Goal: Information Seeking & Learning: Learn about a topic

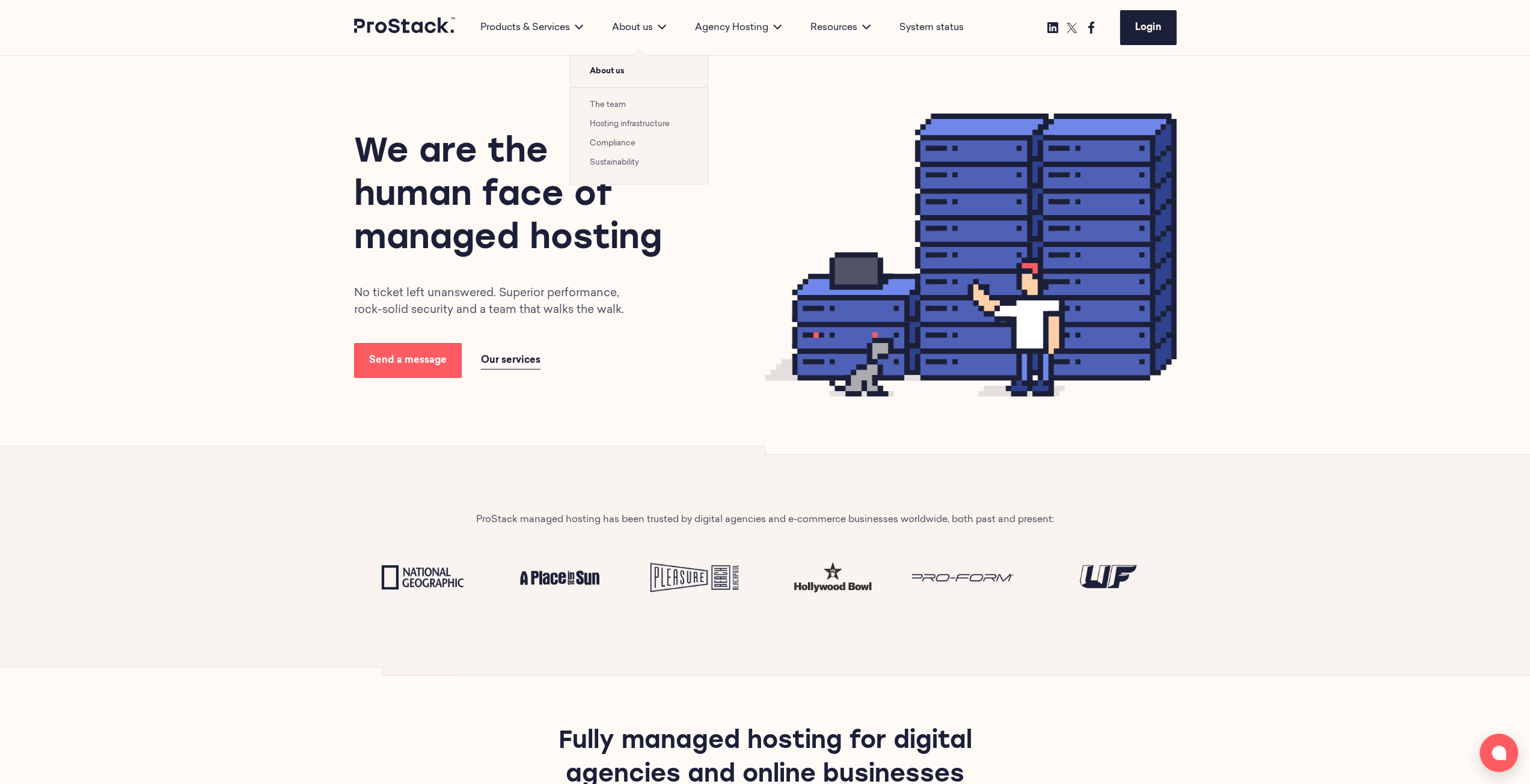
click at [629, 127] on link "Hosting infrastructure" at bounding box center [630, 124] width 80 height 8
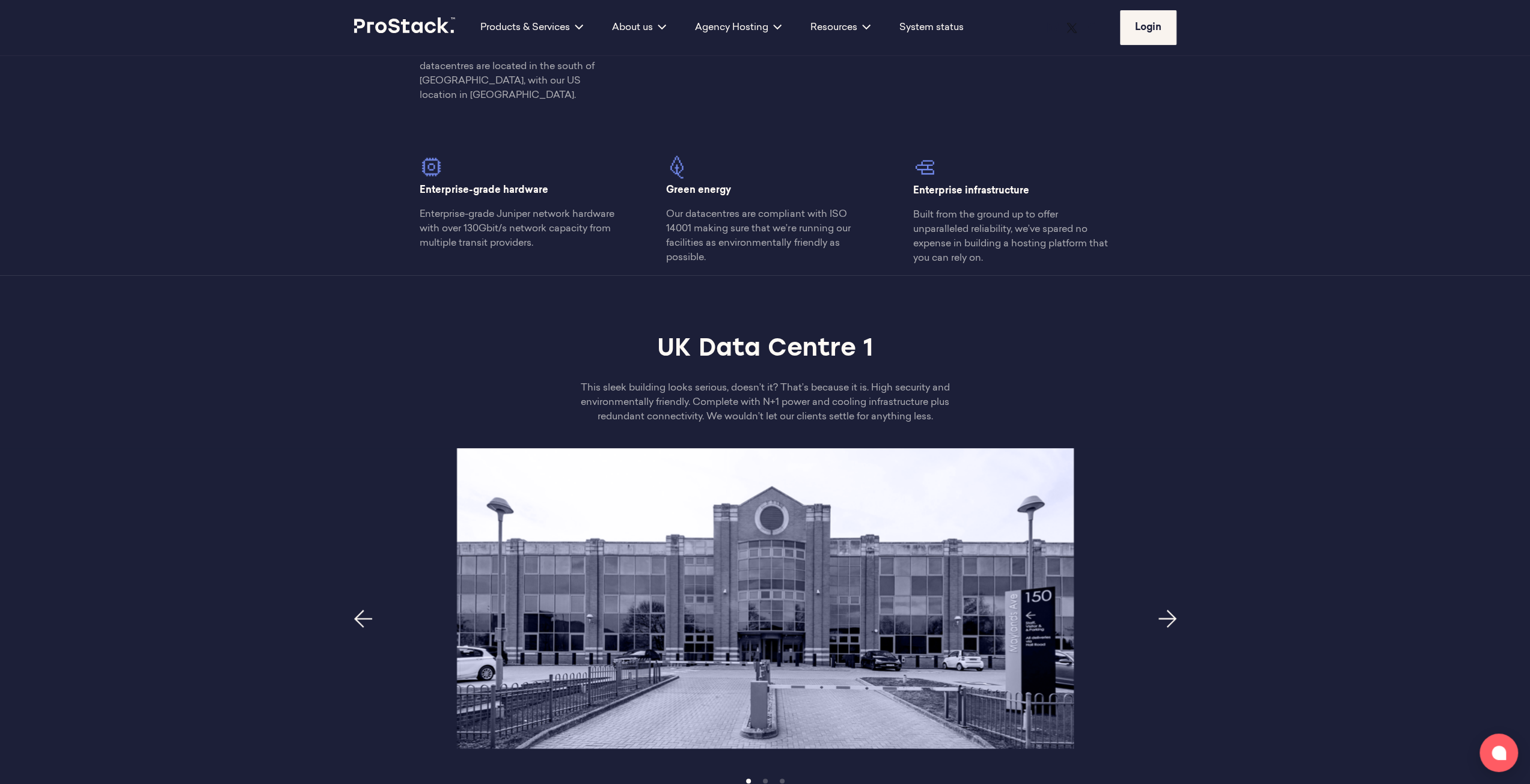
scroll to position [661, 0]
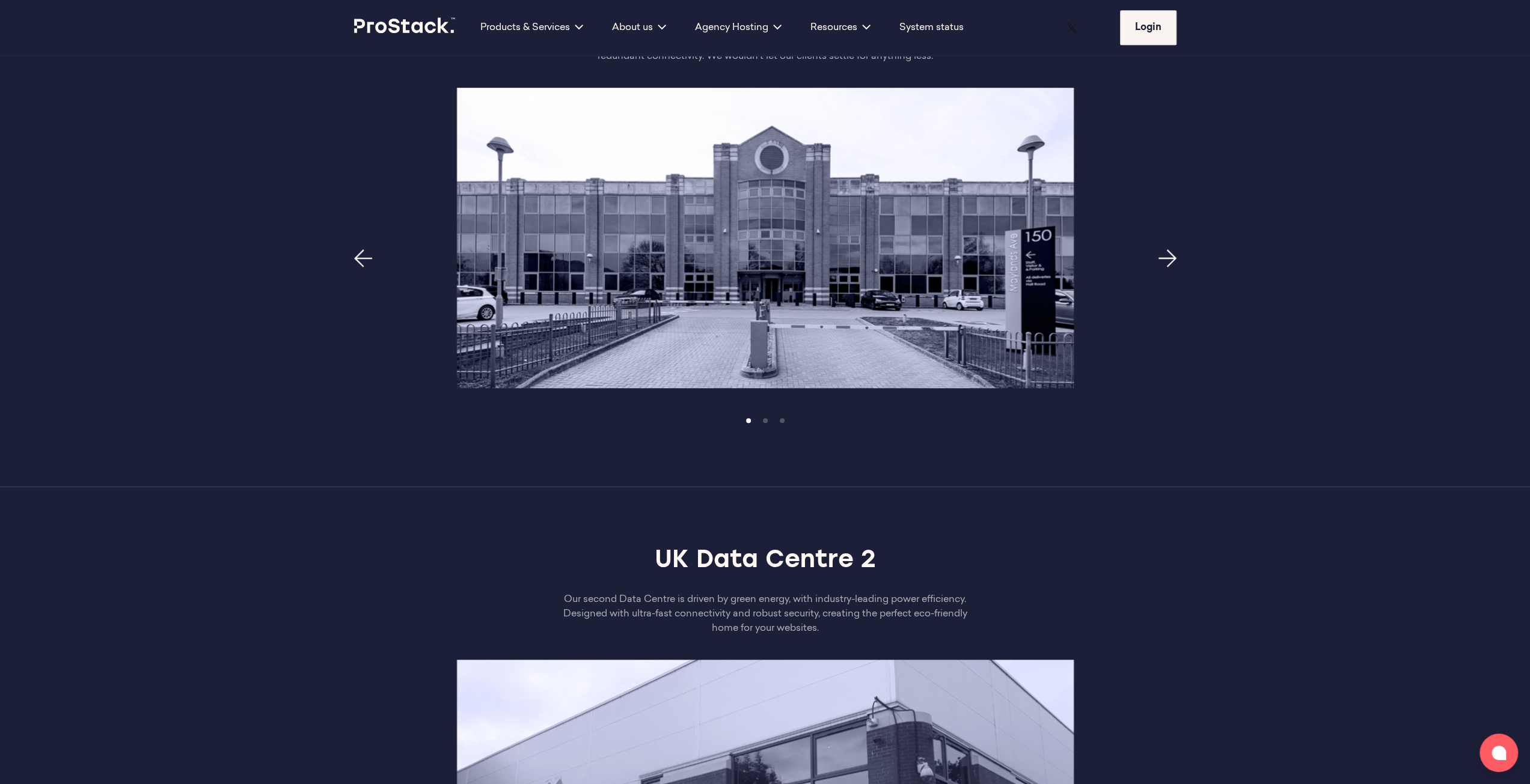
click at [1167, 249] on icon "Next page" at bounding box center [1167, 258] width 18 height 18
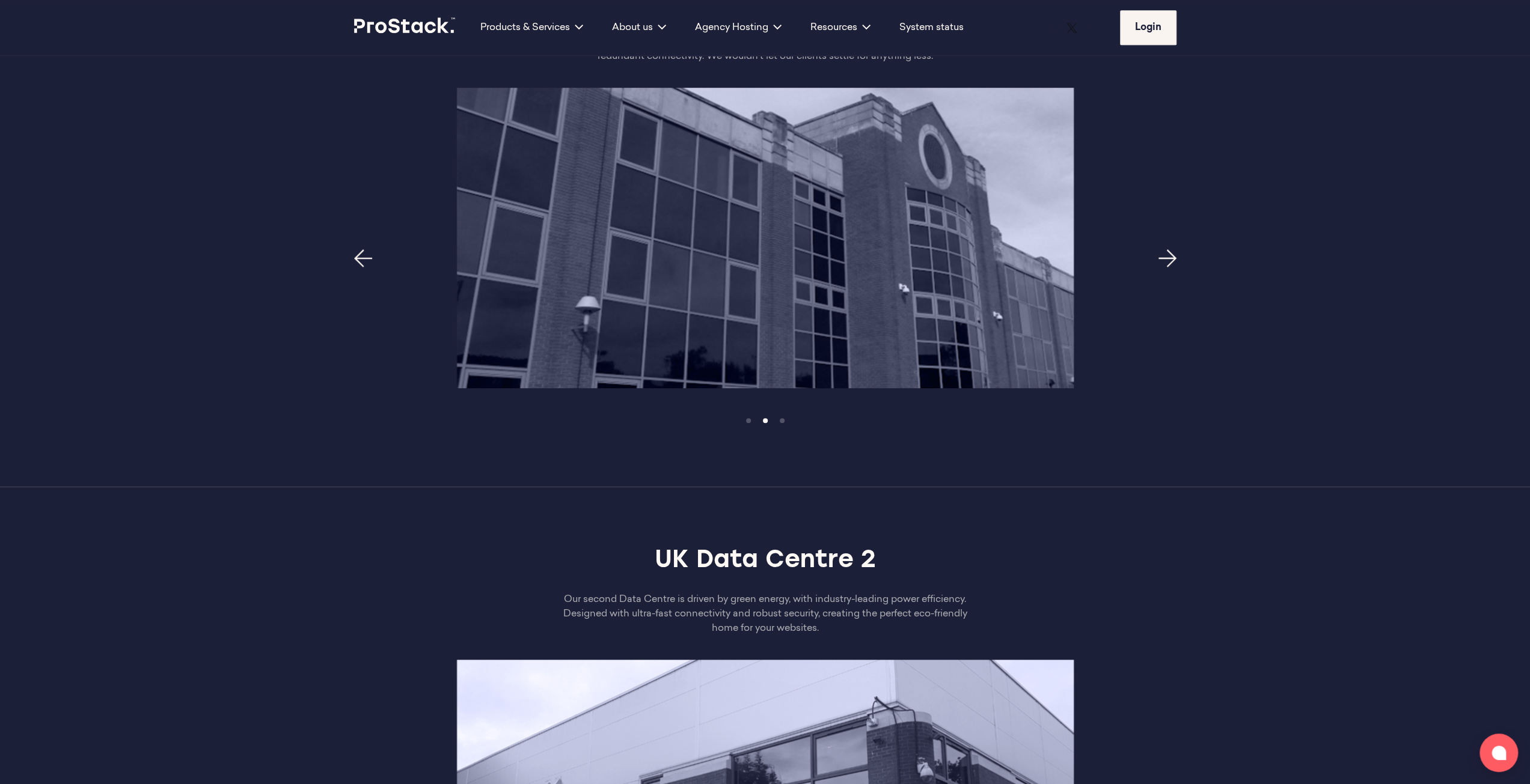
click at [1168, 249] on icon "Next page" at bounding box center [1167, 258] width 18 height 18
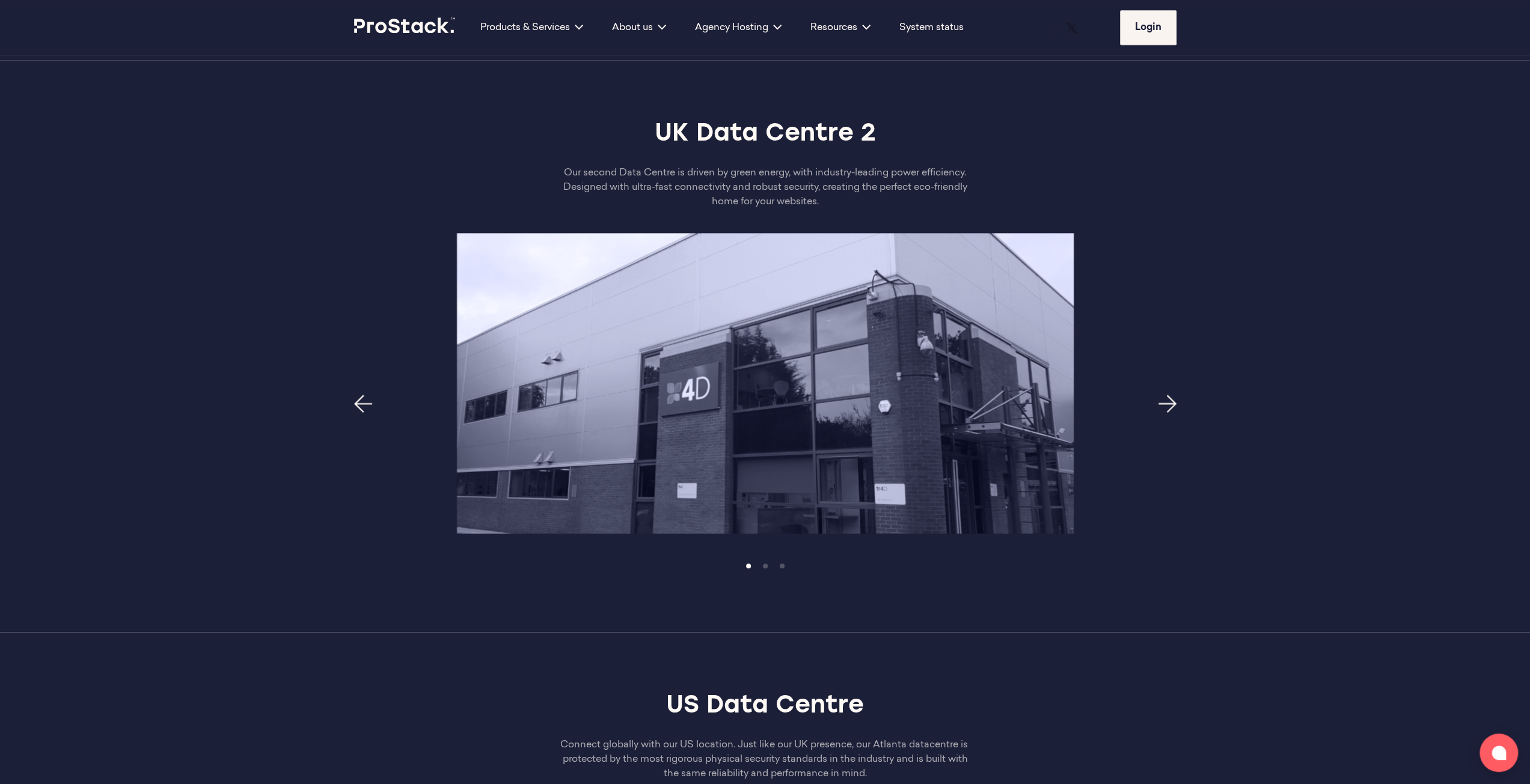
scroll to position [1082, 0]
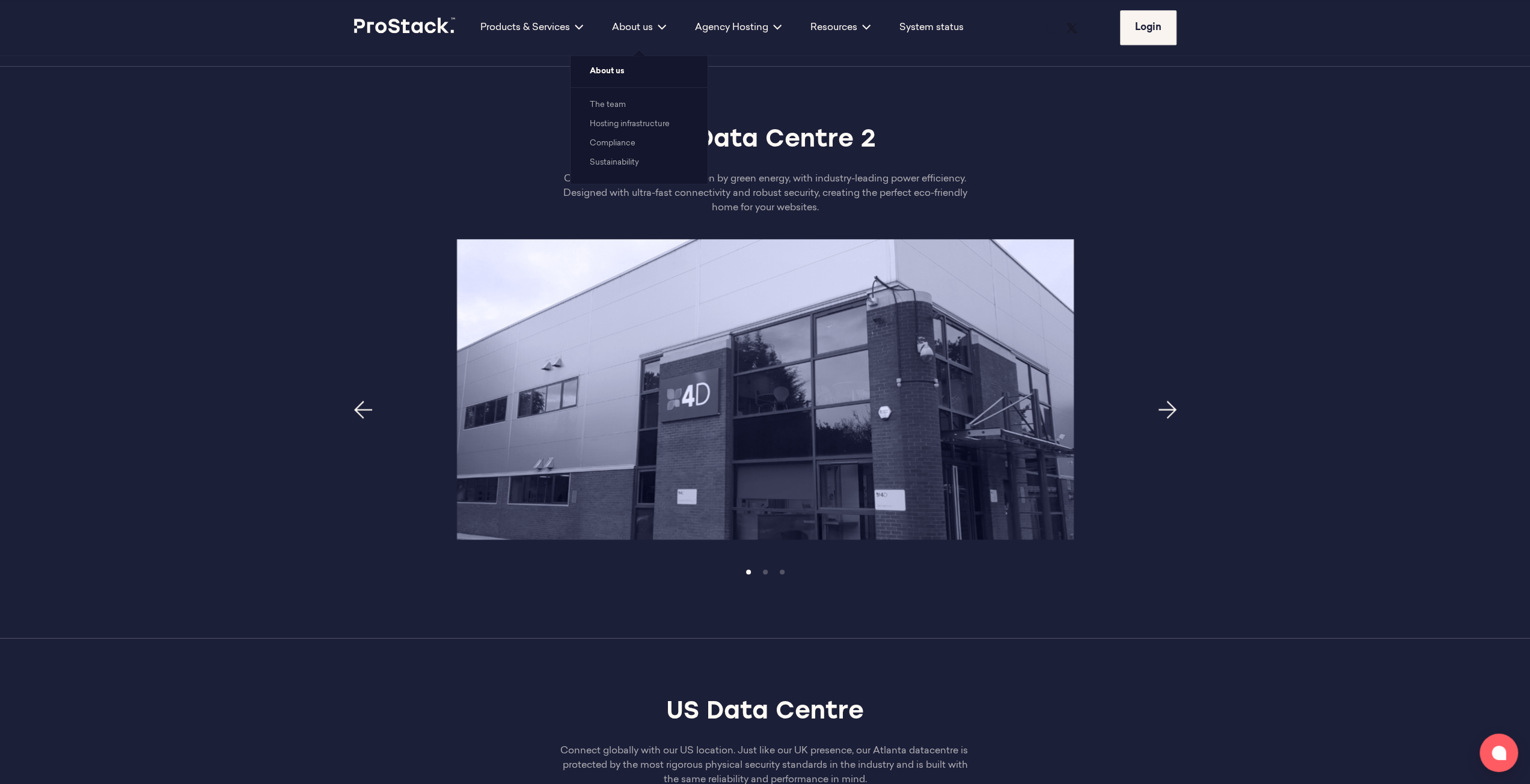
click at [616, 141] on link "Compliance" at bounding box center [613, 144] width 46 height 8
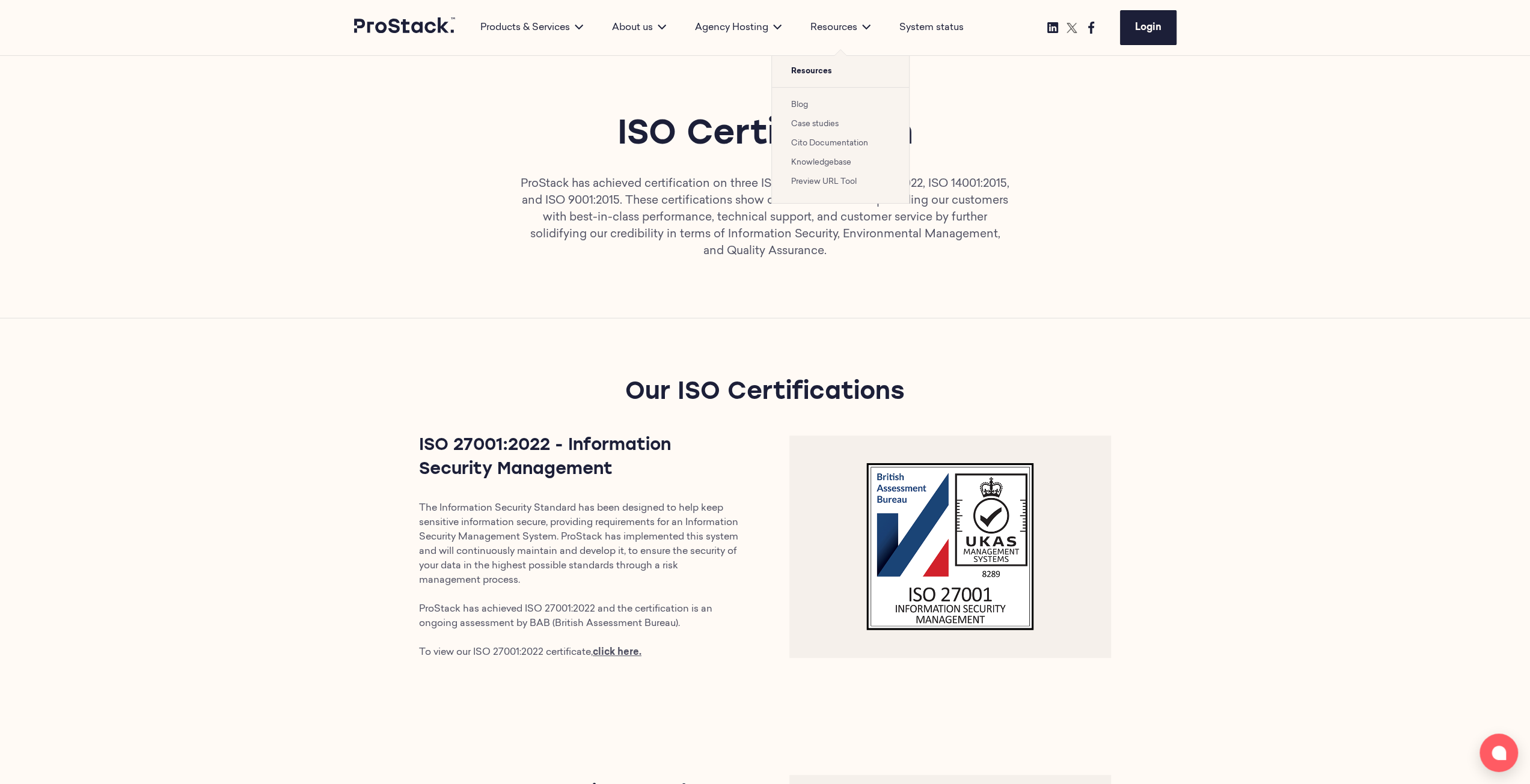
click at [817, 102] on li "Blog" at bounding box center [840, 104] width 99 height 14
click at [805, 104] on link "Blog" at bounding box center [799, 105] width 17 height 8
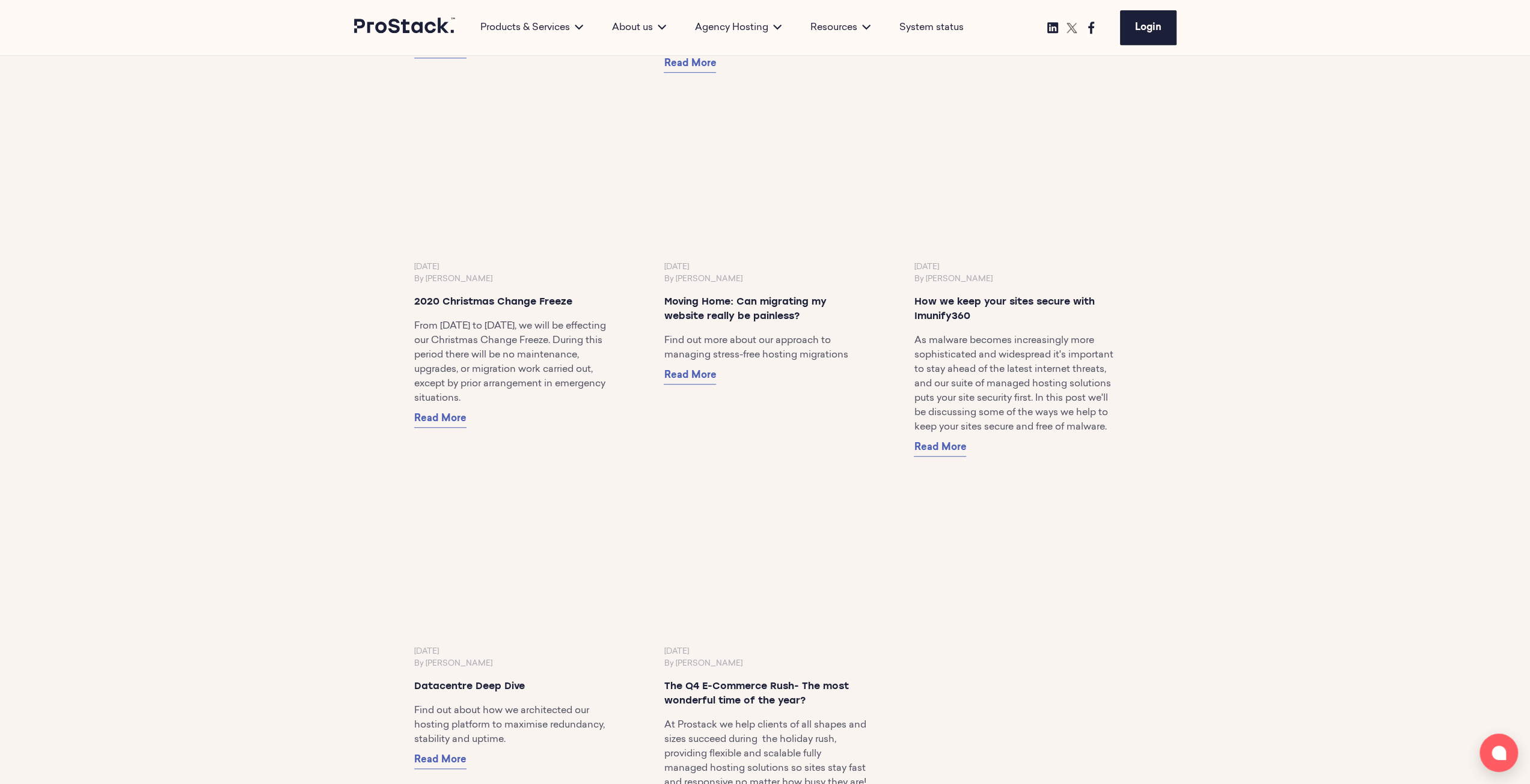
scroll to position [10280, 0]
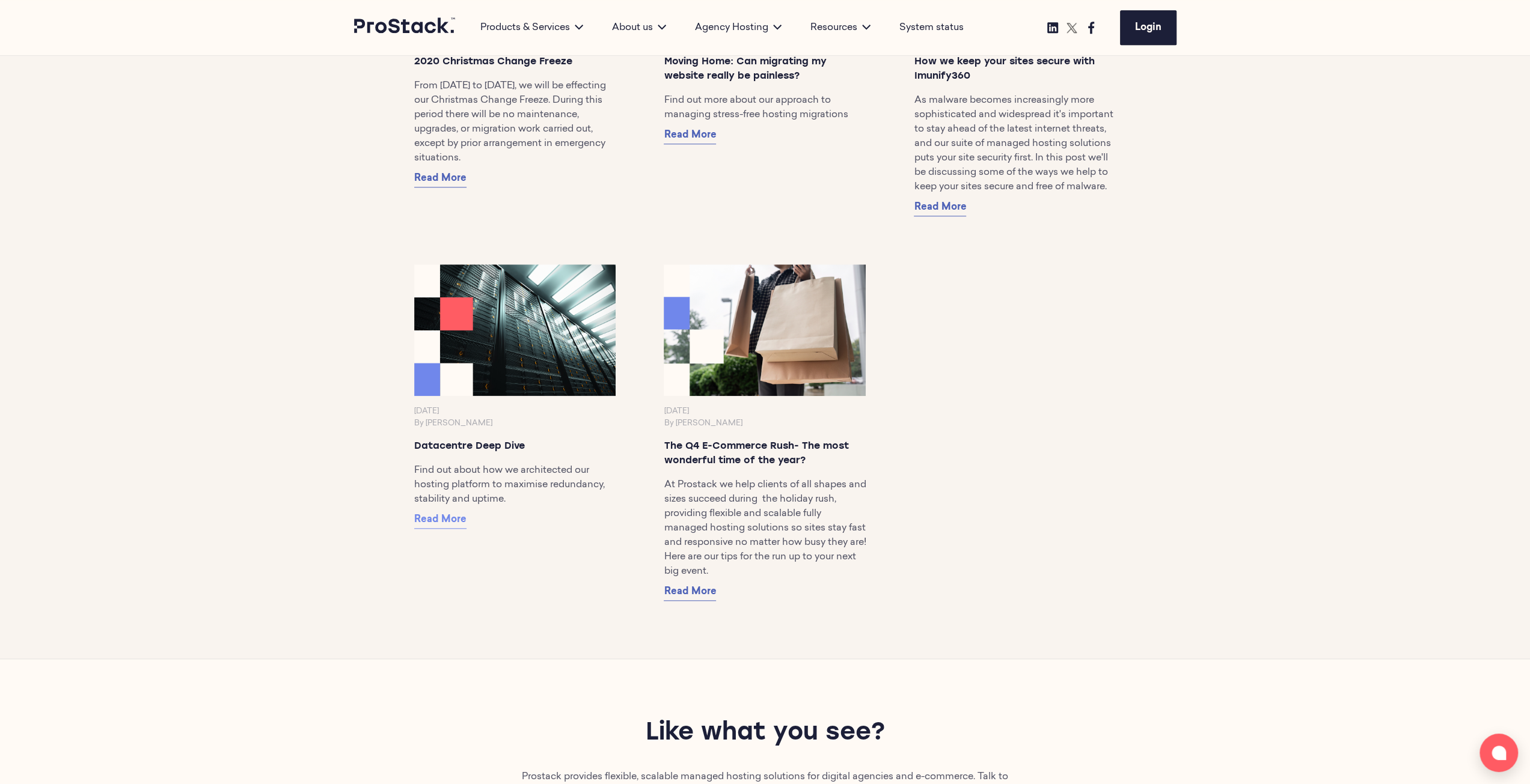
click at [416, 517] on span "Read More" at bounding box center [440, 519] width 52 height 10
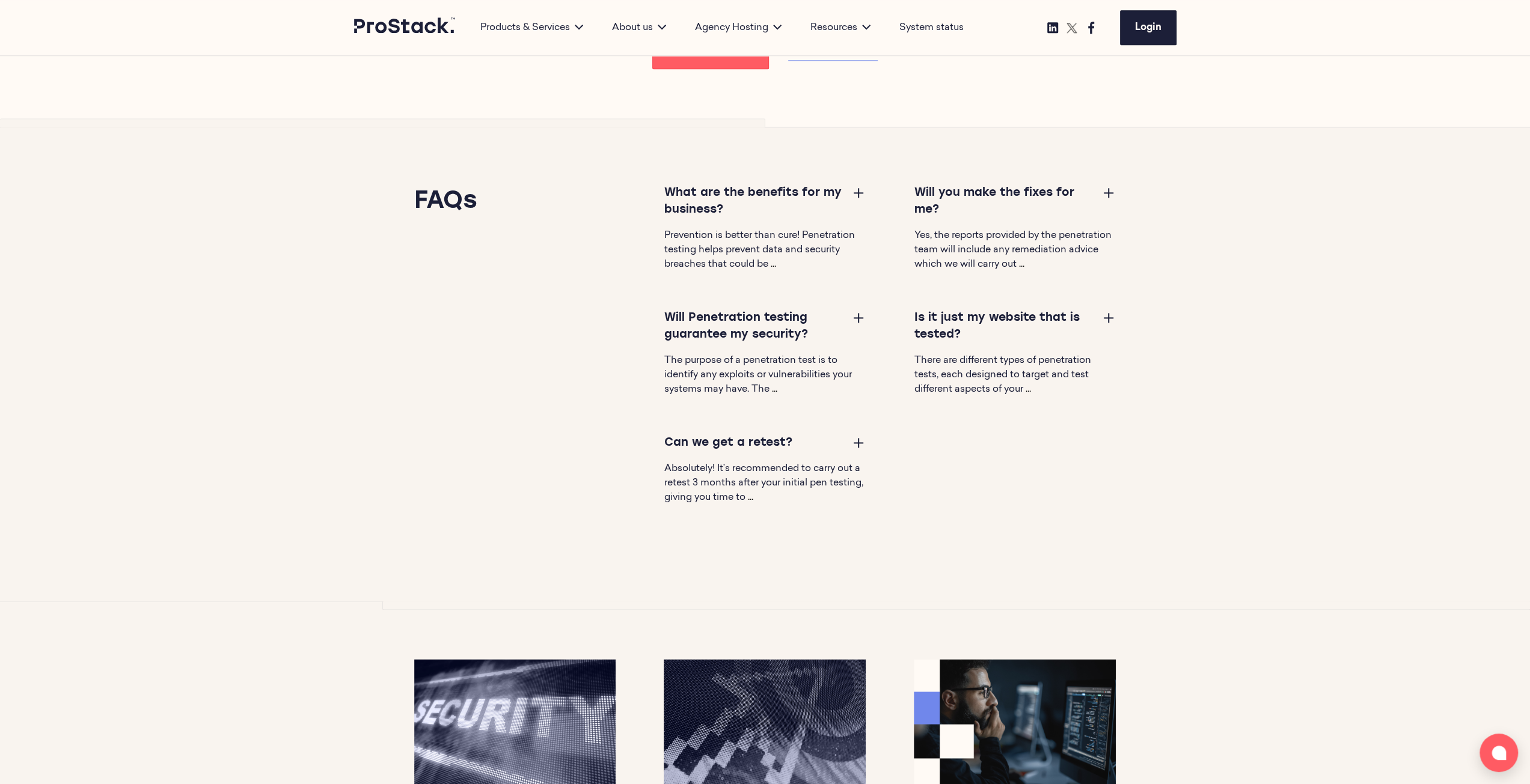
scroll to position [1623, 0]
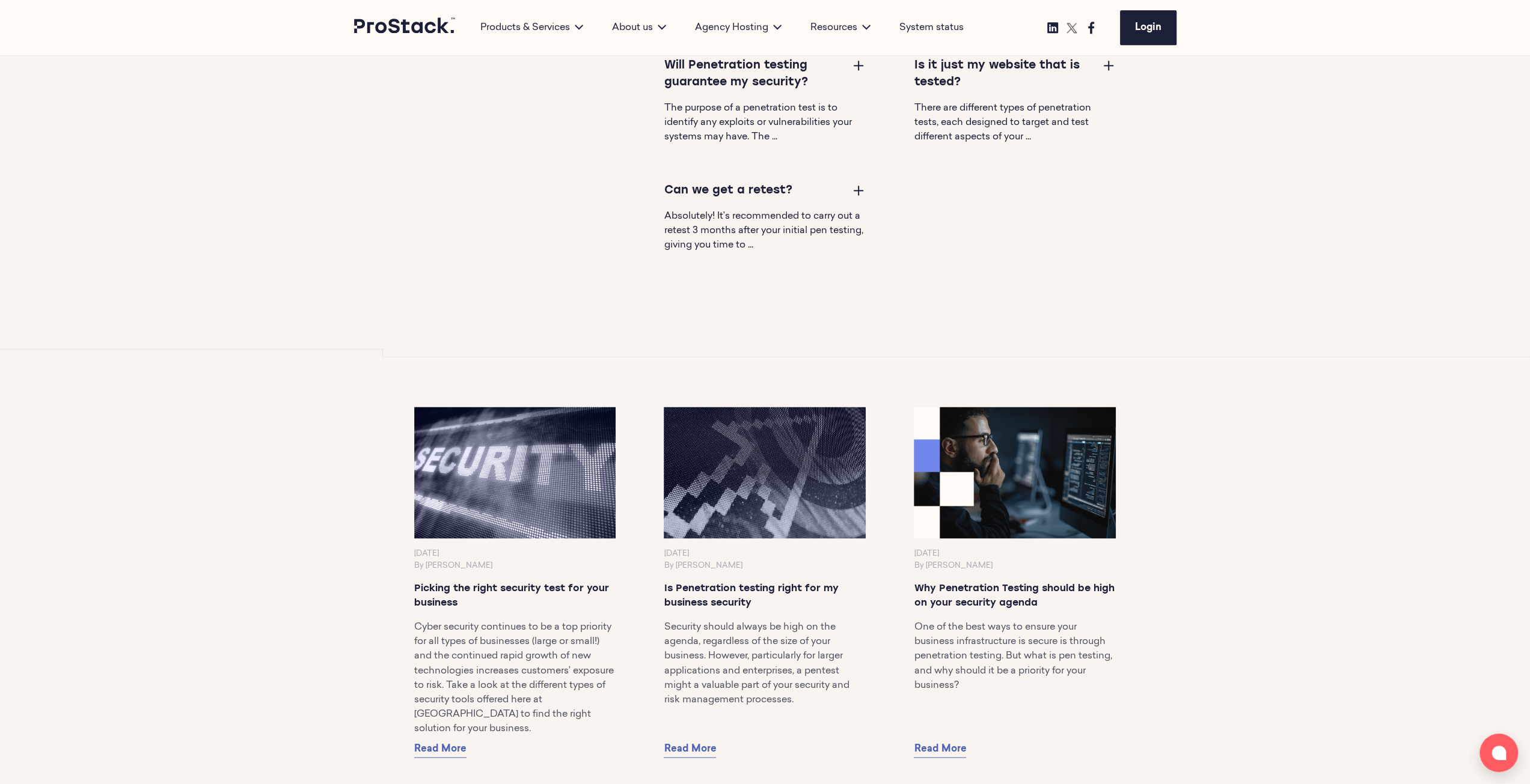
click at [854, 194] on button at bounding box center [858, 189] width 14 height 14
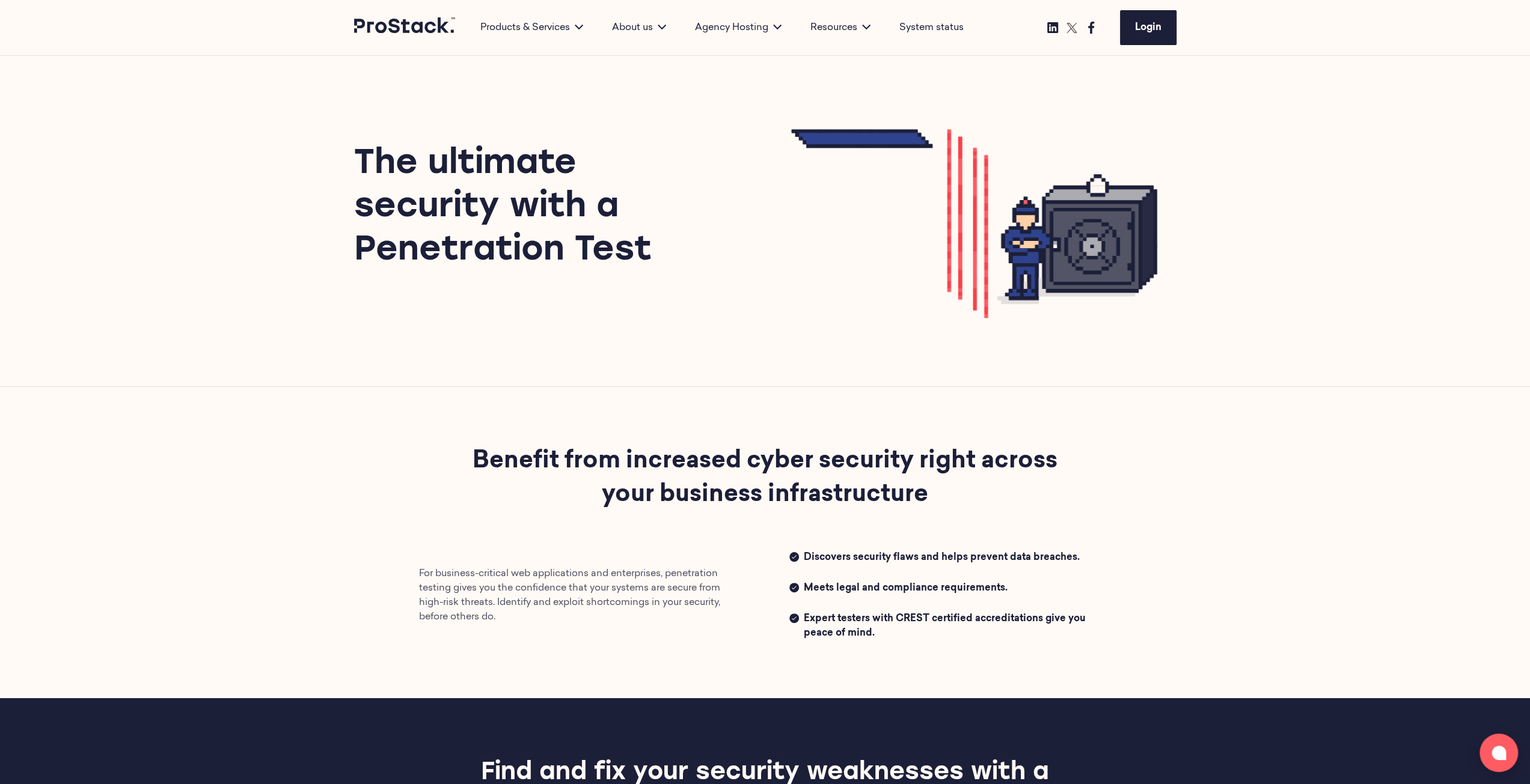
scroll to position [0, 0]
